Goal: Task Accomplishment & Management: Use online tool/utility

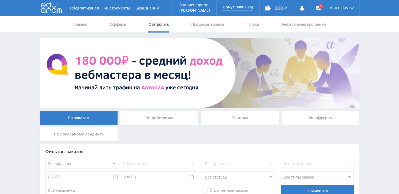
click at [320, 117] on div "По офферам" at bounding box center [320, 118] width 78 height 14
click at [0, 0] on input "По офферам" at bounding box center [0, 0] width 0 height 0
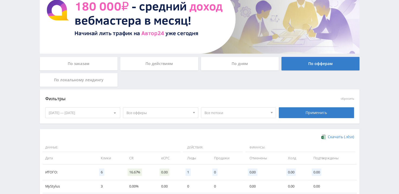
scroll to position [81, 0]
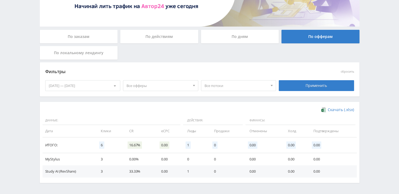
click at [53, 158] on td "MyStylus" at bounding box center [69, 159] width 53 height 12
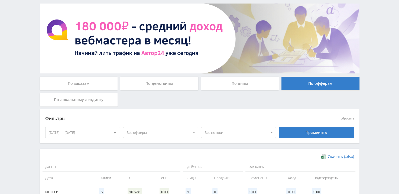
scroll to position [0, 0]
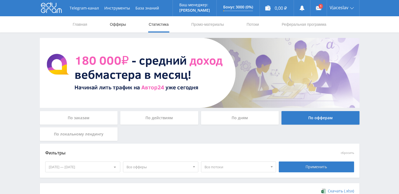
click at [118, 24] on link "Офферы" at bounding box center [117, 24] width 17 height 16
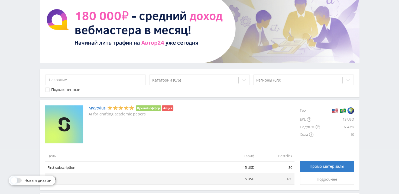
scroll to position [54, 0]
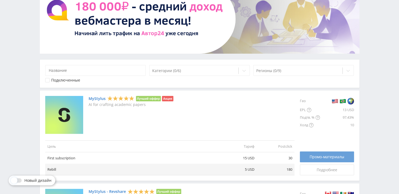
click at [311, 154] on link "Промо-материалы" at bounding box center [327, 156] width 54 height 11
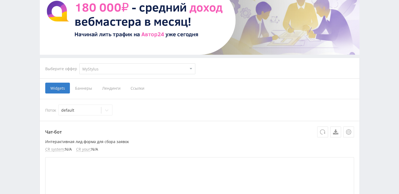
scroll to position [54, 0]
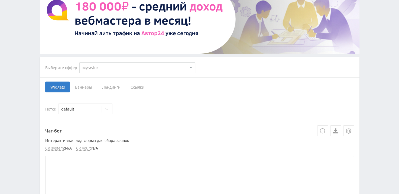
click at [136, 87] on span "Ссылки" at bounding box center [137, 87] width 24 height 11
click at [0, 0] on input "Ссылки" at bounding box center [0, 0] width 0 height 0
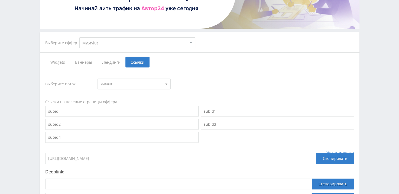
scroll to position [108, 0]
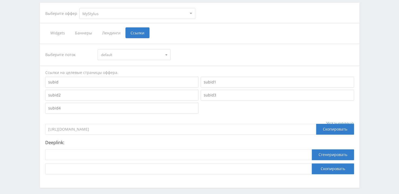
drag, startPoint x: 133, startPoint y: 127, endPoint x: 38, endPoint y: 129, distance: 94.6
click at [38, 129] on div "Выберите оффер MyStylus MyStylus - Revshare Кэмп Studybay Автор24 Studybay [GEO…" at bounding box center [199, 59] width 325 height 258
